Goal: Task Accomplishment & Management: Use online tool/utility

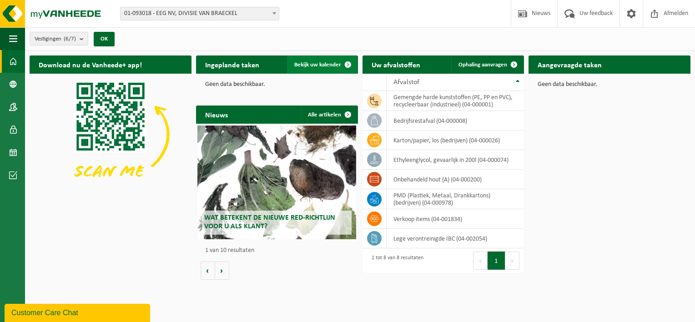
click at [331, 67] on span "Bekijk uw kalender" at bounding box center [317, 65] width 47 height 6
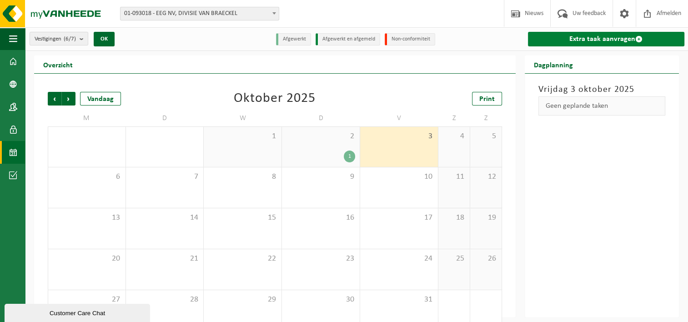
click at [607, 35] on link "Extra taak aanvragen" at bounding box center [606, 39] width 157 height 15
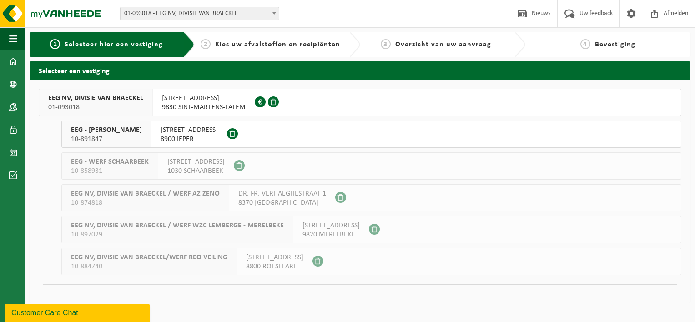
click at [219, 103] on span "9830 SINT-MARTENS-LATEM" at bounding box center [204, 107] width 84 height 9
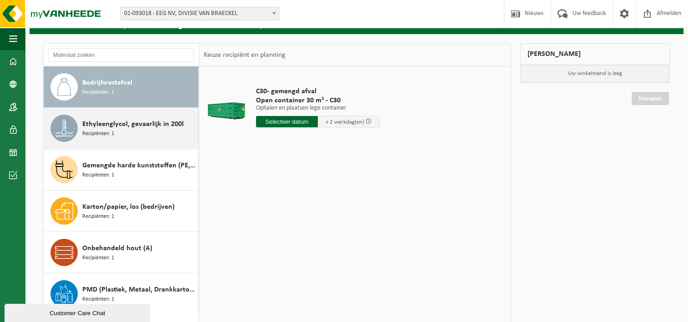
scroll to position [91, 0]
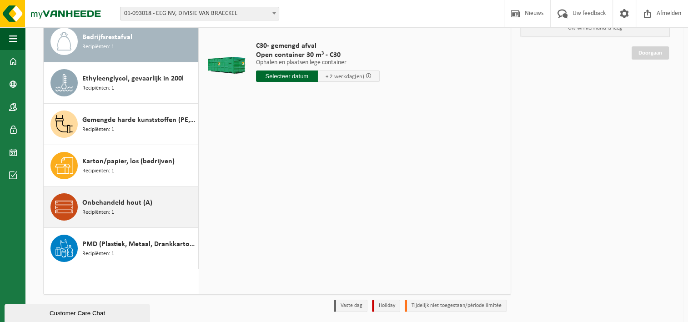
click at [121, 203] on span "Onbehandeld hout (A)" at bounding box center [117, 202] width 70 height 11
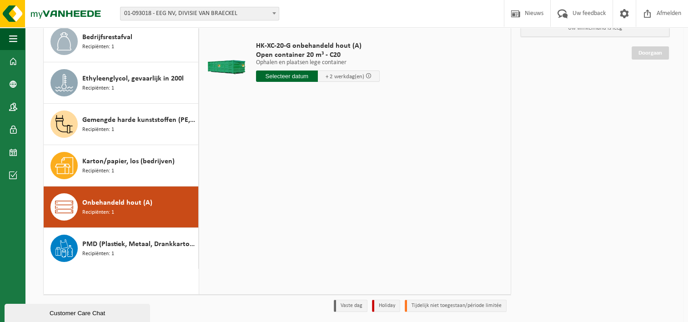
click at [291, 78] on input "text" at bounding box center [287, 76] width 62 height 11
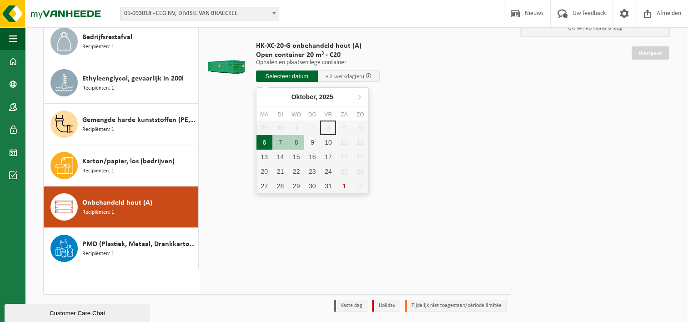
click at [261, 142] on div "6" at bounding box center [265, 142] width 16 height 15
type input "Van 2025-10-06"
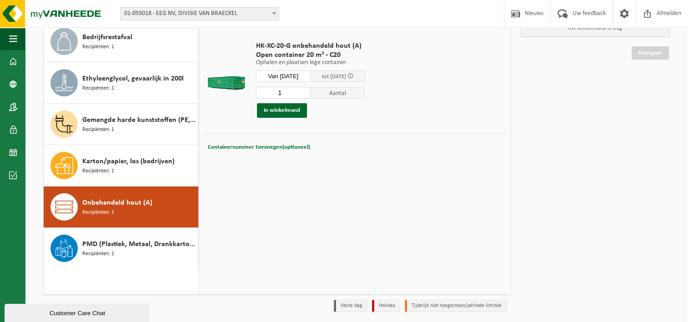
scroll to position [0, 0]
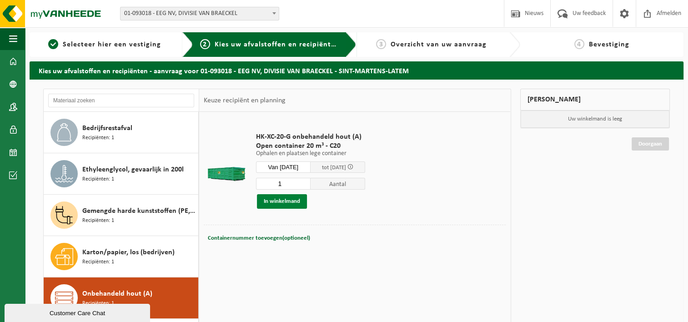
click at [286, 198] on button "In winkelmand" at bounding box center [282, 201] width 50 height 15
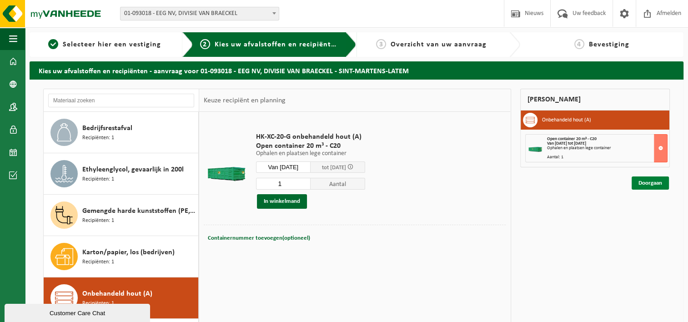
click at [657, 182] on link "Doorgaan" at bounding box center [650, 182] width 37 height 13
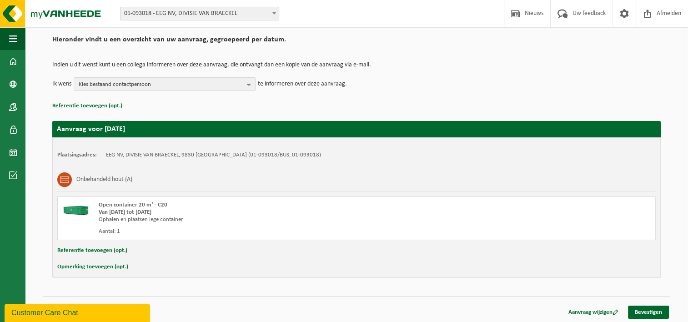
scroll to position [67, 0]
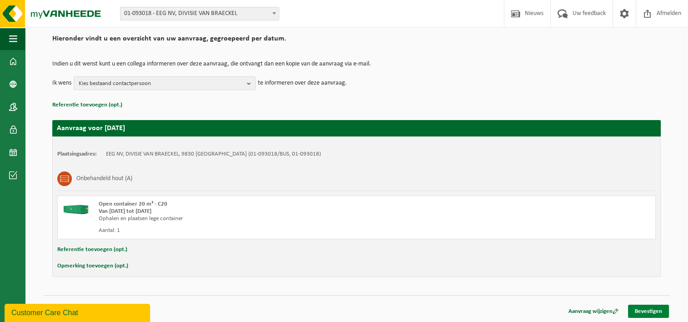
click at [646, 311] on link "Bevestigen" at bounding box center [648, 311] width 41 height 13
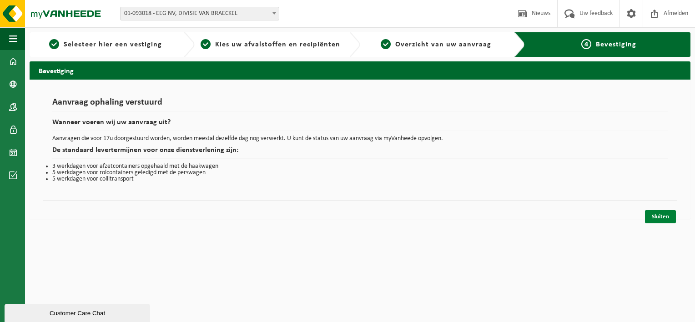
click at [662, 217] on link "Sluiten" at bounding box center [660, 216] width 31 height 13
